Goal: Check status

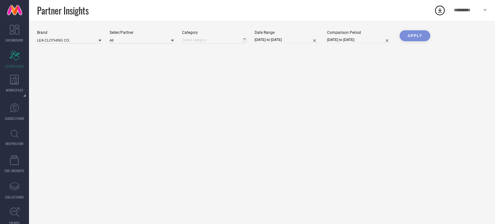
type input "All"
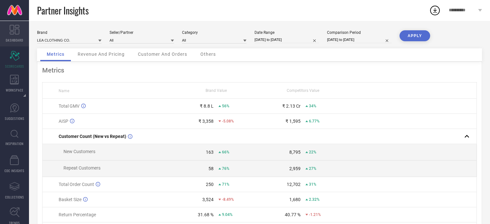
click at [18, 30] on icon at bounding box center [15, 30] width 10 height 10
